Goal: Task Accomplishment & Management: Manage account settings

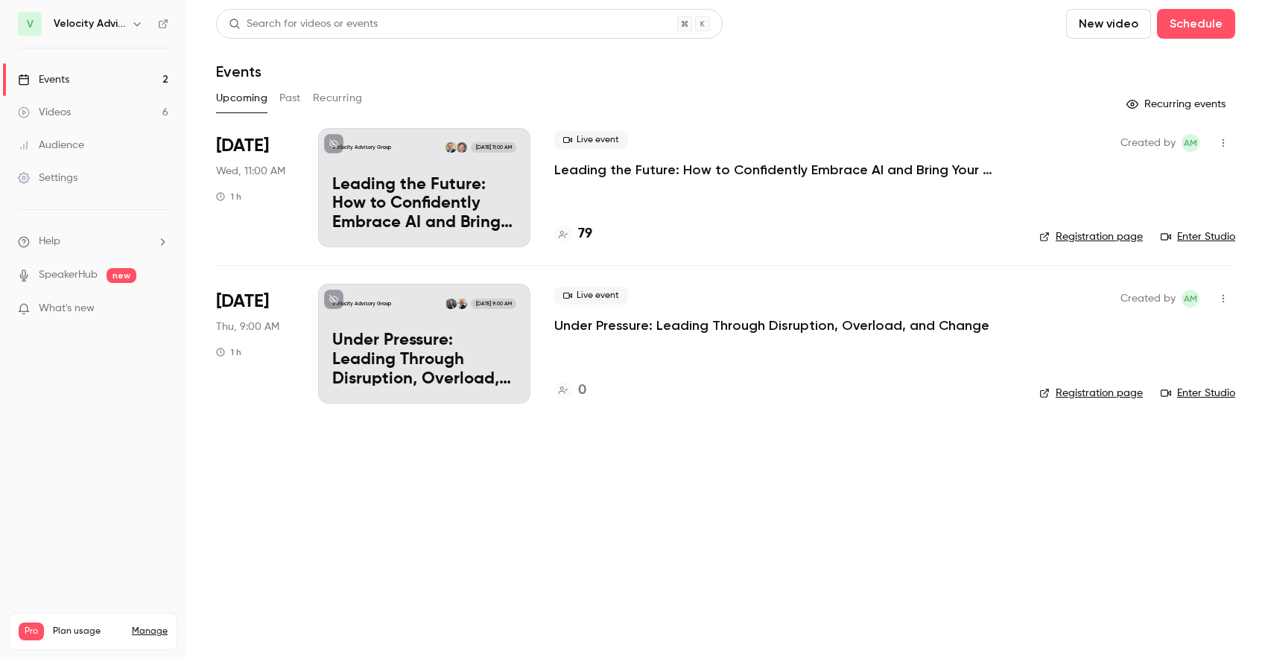
click at [751, 171] on p "Leading the Future: How to Confidently Embrace AI and Bring Your Team Along" at bounding box center [777, 170] width 447 height 18
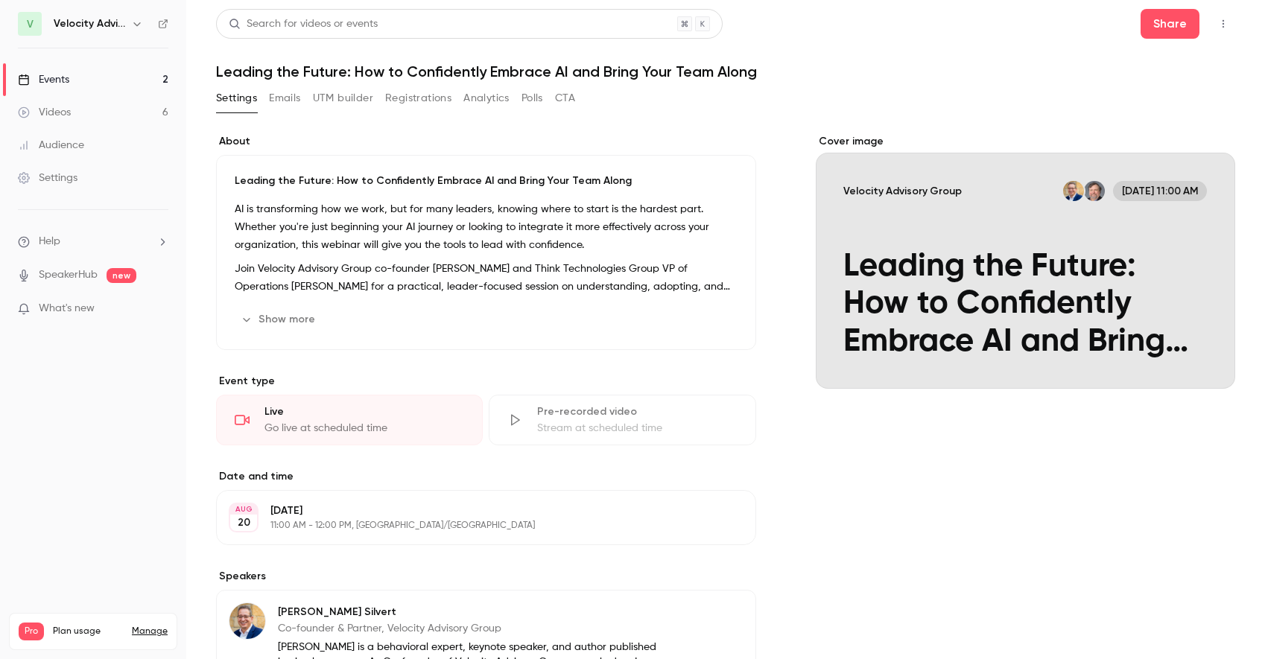
click at [394, 96] on button "Registrations" at bounding box center [418, 98] width 66 height 24
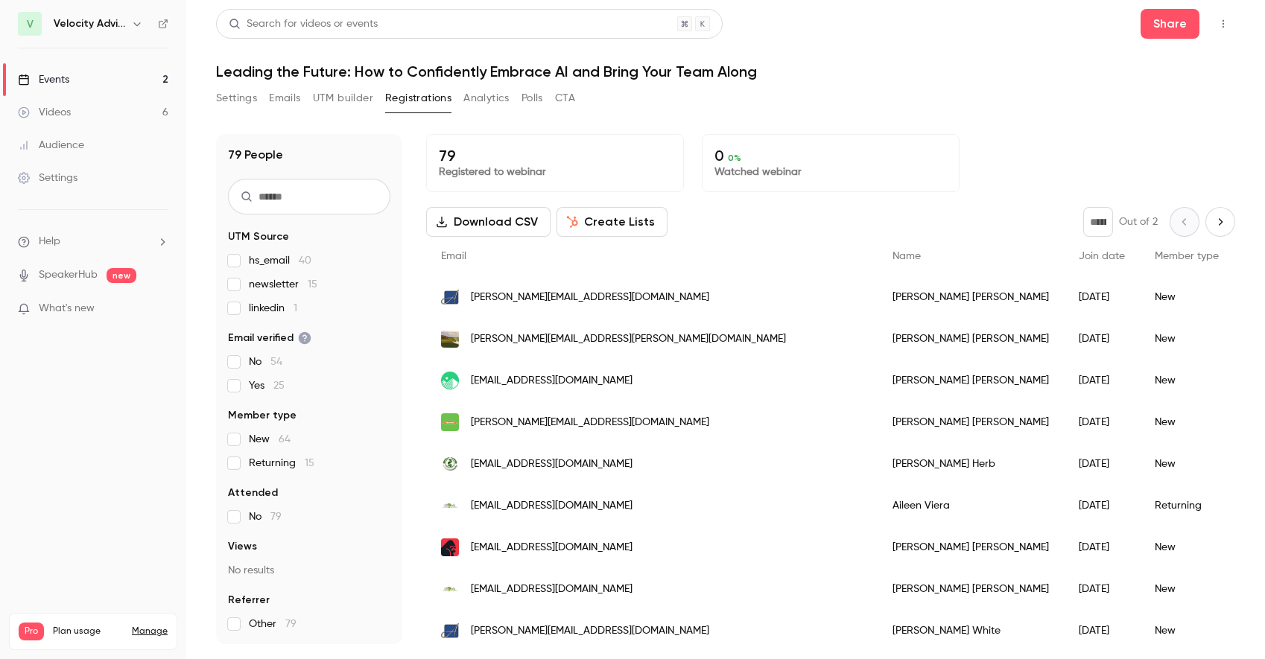
click at [91, 88] on link "Events 2" at bounding box center [93, 79] width 186 height 33
